Goal: Task Accomplishment & Management: Use online tool/utility

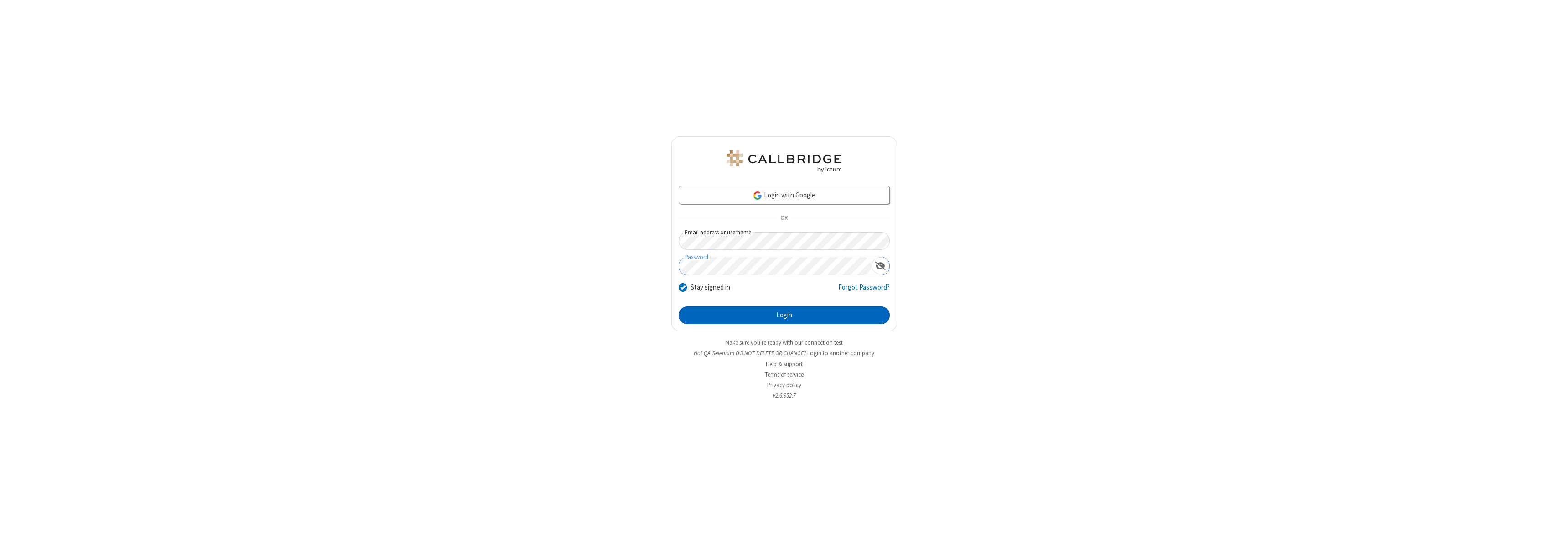
click at [784, 315] on button "Login" at bounding box center [784, 315] width 211 height 18
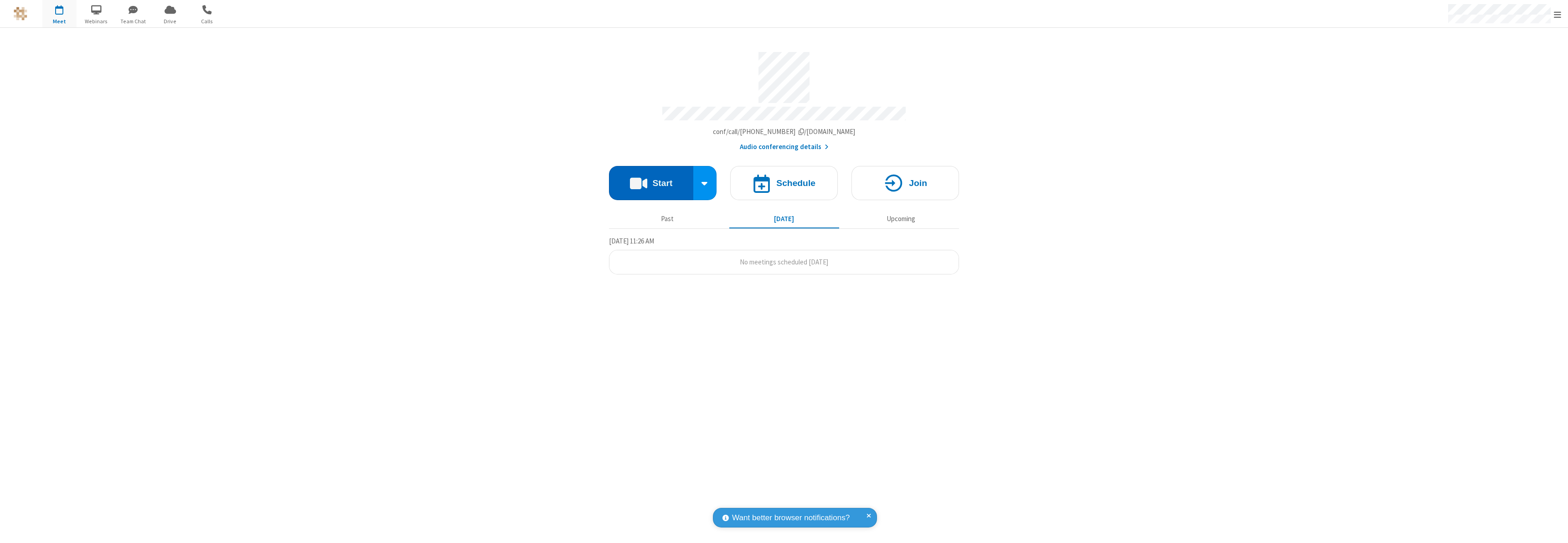
click at [651, 179] on button "Start" at bounding box center [651, 182] width 85 height 34
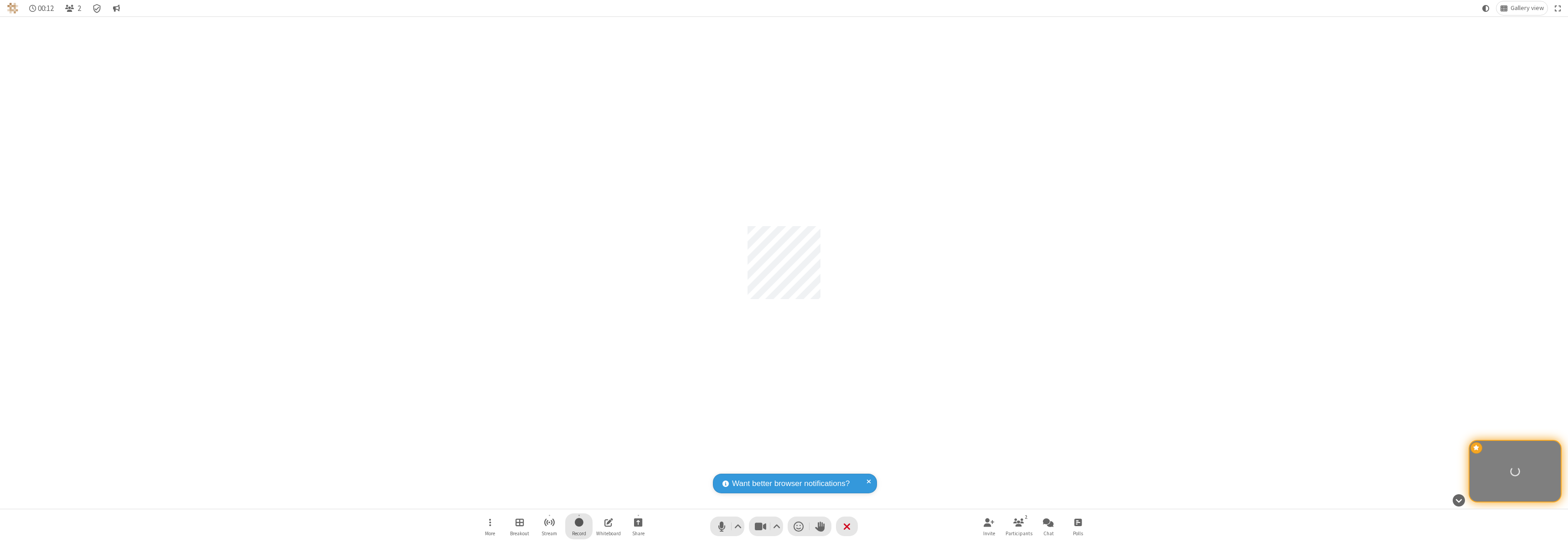
click at [579, 526] on span "Start recording" at bounding box center [579, 522] width 9 height 12
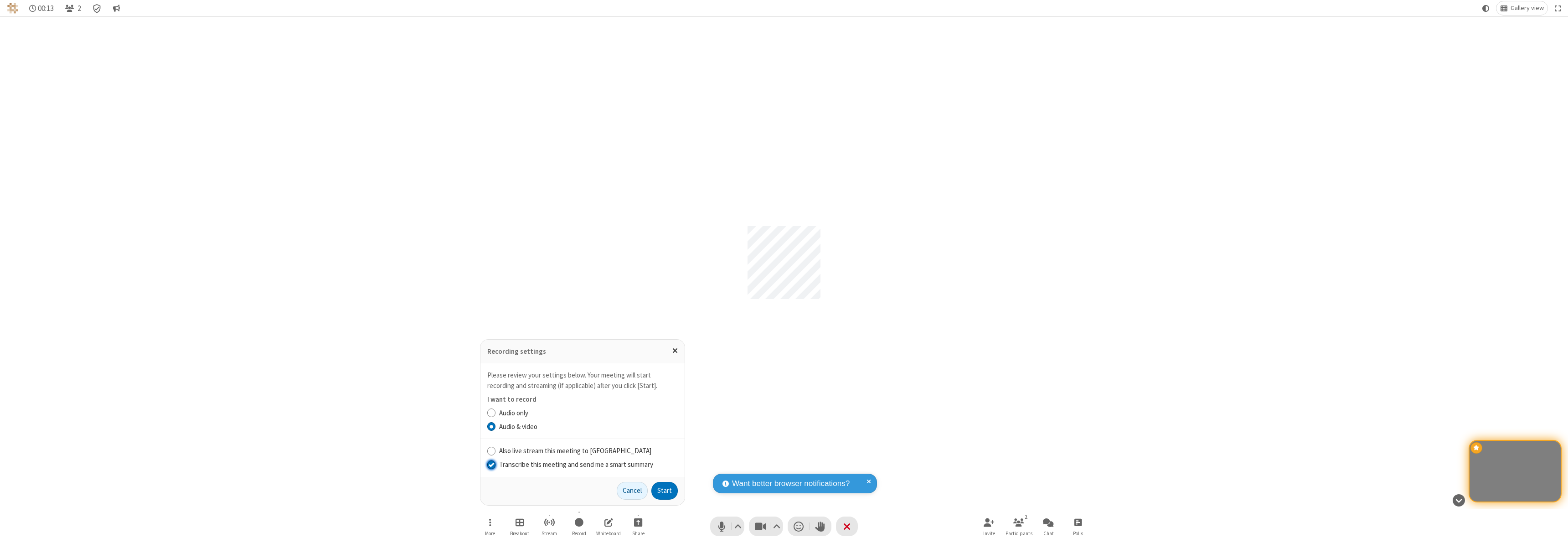
click at [491, 464] on input "Transcribe this meeting and send me a smart summary" at bounding box center [491, 464] width 9 height 10
click at [665, 490] on button "Start" at bounding box center [664, 490] width 26 height 18
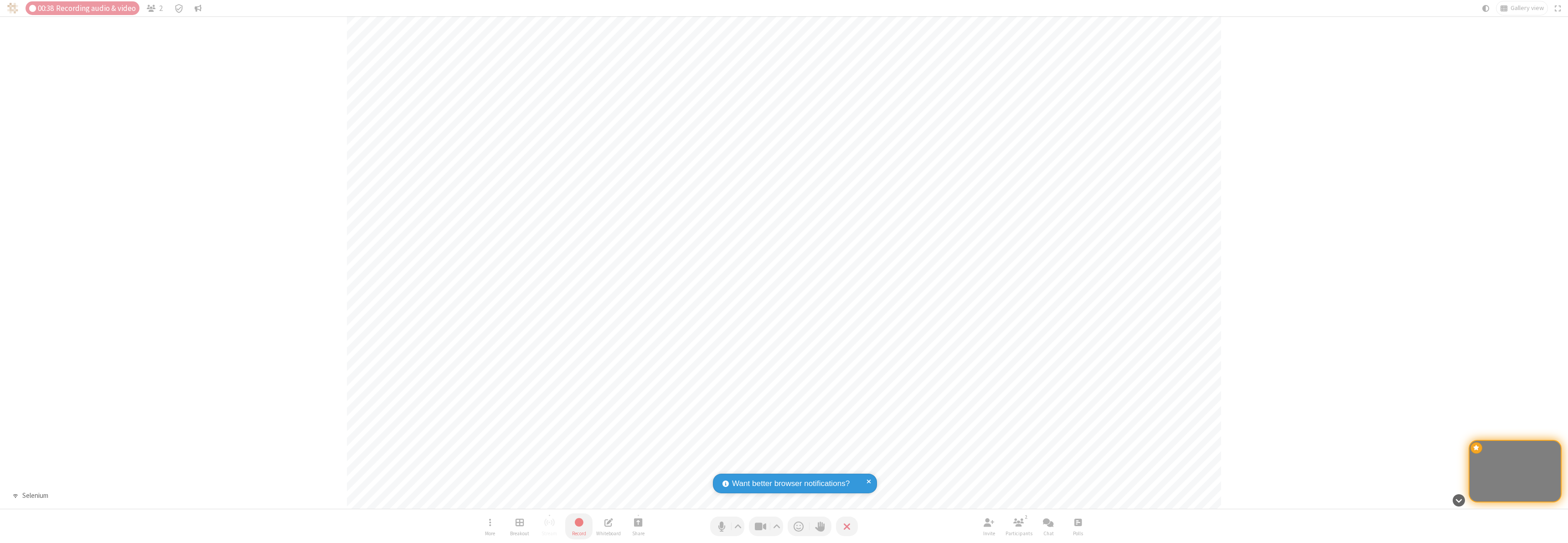
click at [579, 526] on span "Stop recording" at bounding box center [579, 522] width 11 height 12
